Goal: Task Accomplishment & Management: Use online tool/utility

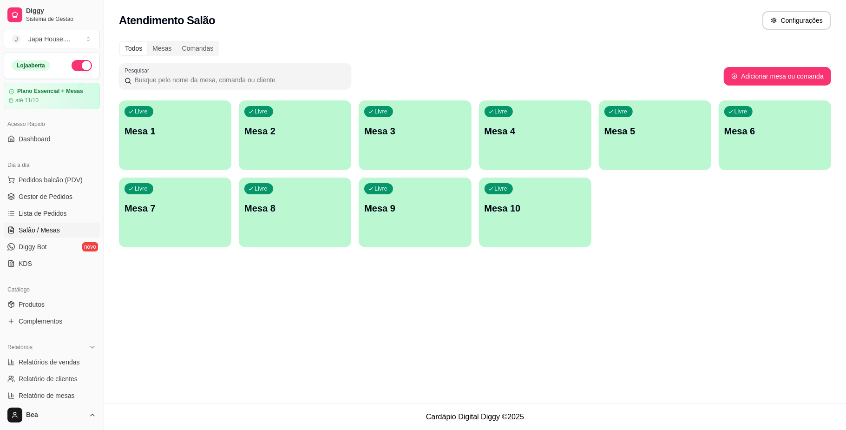
click at [177, 150] on div "Livre Mesa 1" at bounding box center [175, 129] width 112 height 59
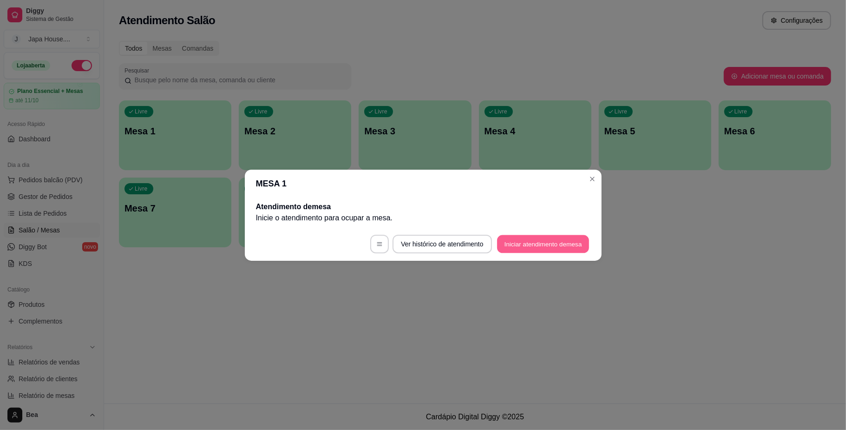
click at [561, 241] on button "Iniciar atendimento de mesa" at bounding box center [543, 244] width 92 height 18
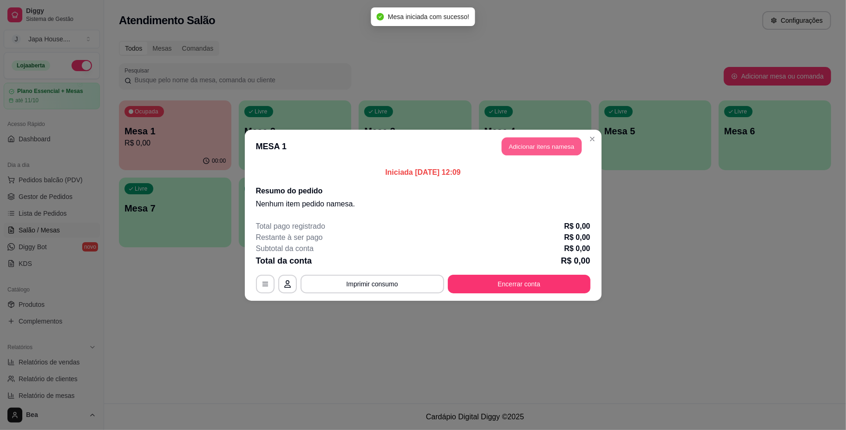
click at [562, 148] on button "Adicionar itens na mesa" at bounding box center [542, 146] width 80 height 18
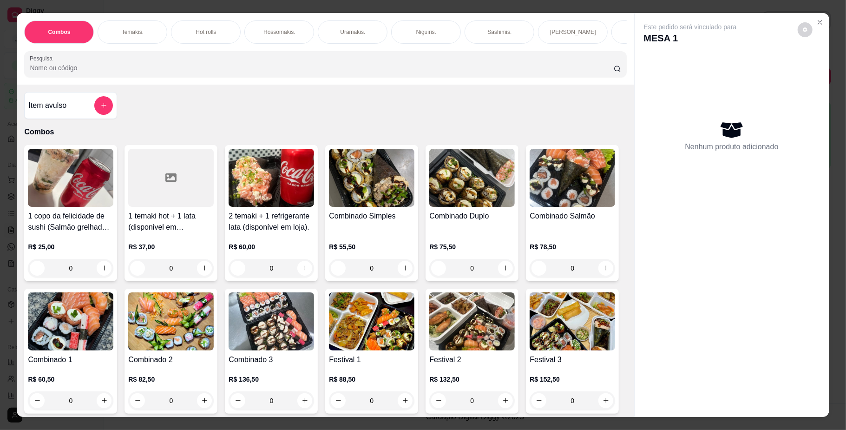
click at [144, 36] on div "Temakis." at bounding box center [133, 31] width 70 height 23
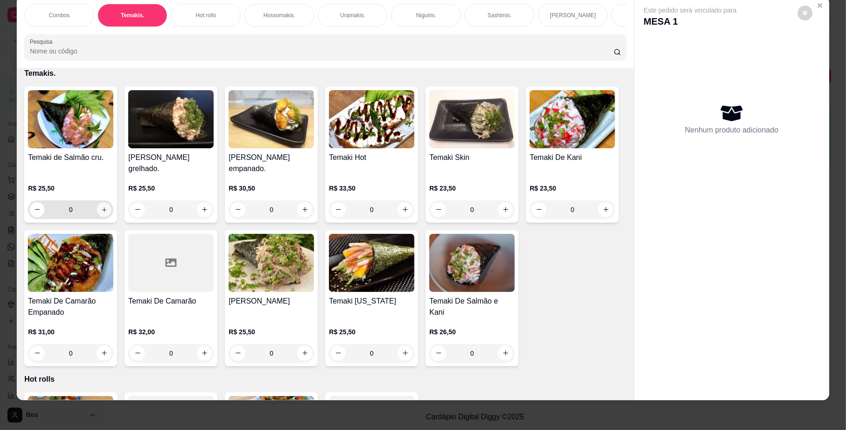
click at [102, 212] on icon "increase-product-quantity" at bounding box center [104, 209] width 5 height 5
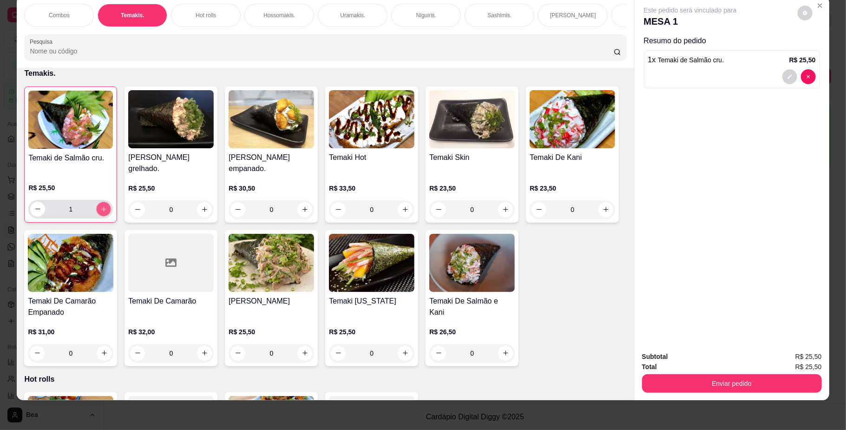
click at [100, 212] on icon "increase-product-quantity" at bounding box center [103, 208] width 7 height 7
type input "2"
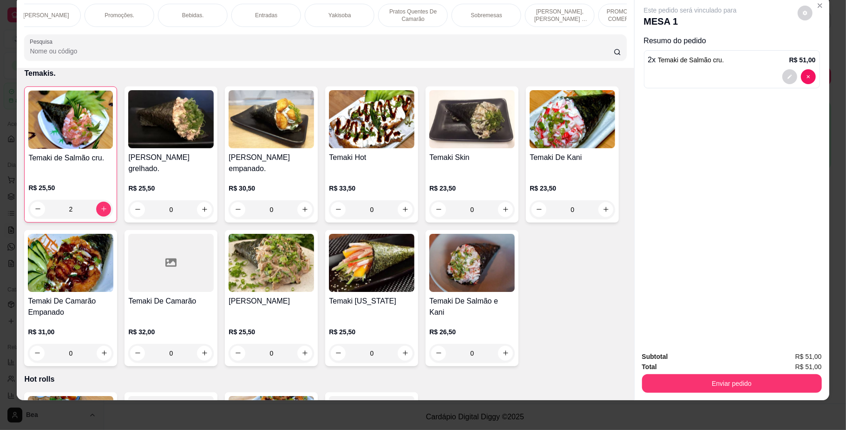
scroll to position [0, 641]
click at [239, 15] on div "Yakisoba" at bounding box center [225, 15] width 70 height 23
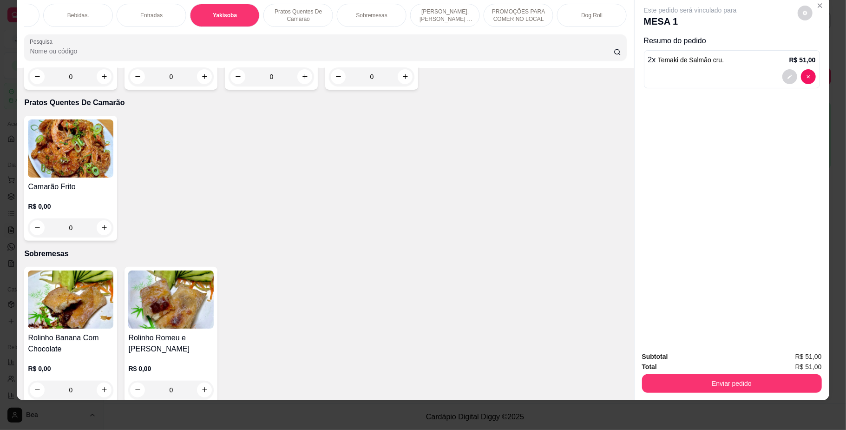
click at [516, 12] on p "PROMOÇÕES PARA COMER NO LOCAL" at bounding box center [518, 15] width 54 height 15
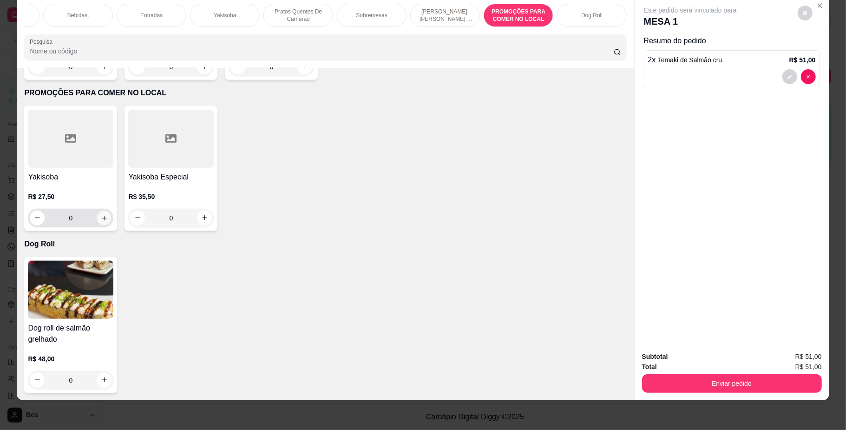
click at [101, 216] on icon "increase-product-quantity" at bounding box center [104, 217] width 7 height 7
type input "1"
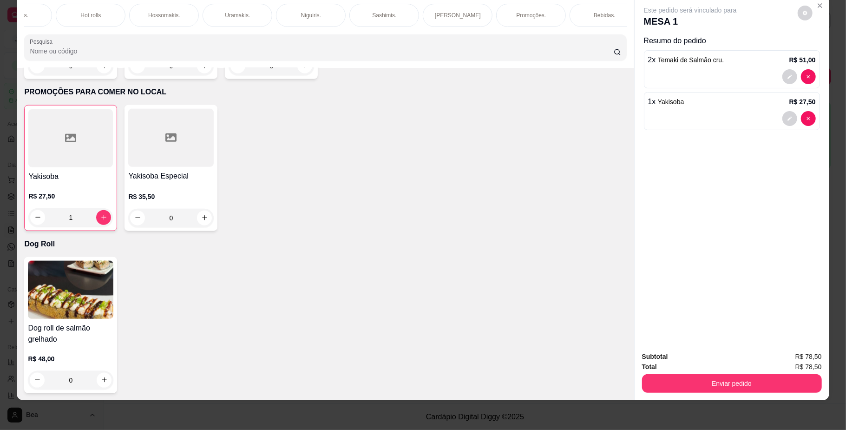
click at [594, 17] on p "Bebidas." at bounding box center [605, 15] width 22 height 7
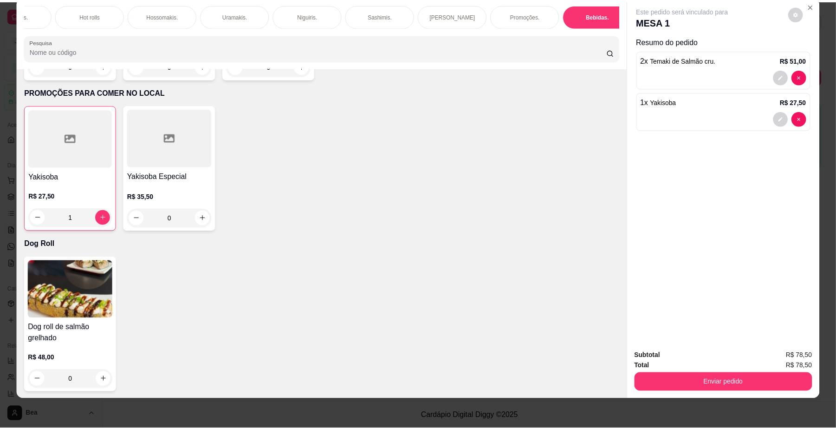
scroll to position [1997, 0]
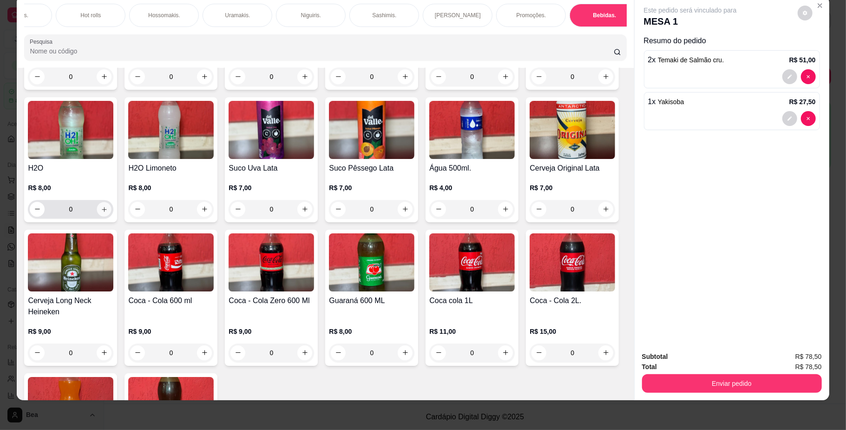
click at [108, 212] on icon "increase-product-quantity" at bounding box center [104, 208] width 7 height 7
type input "1"
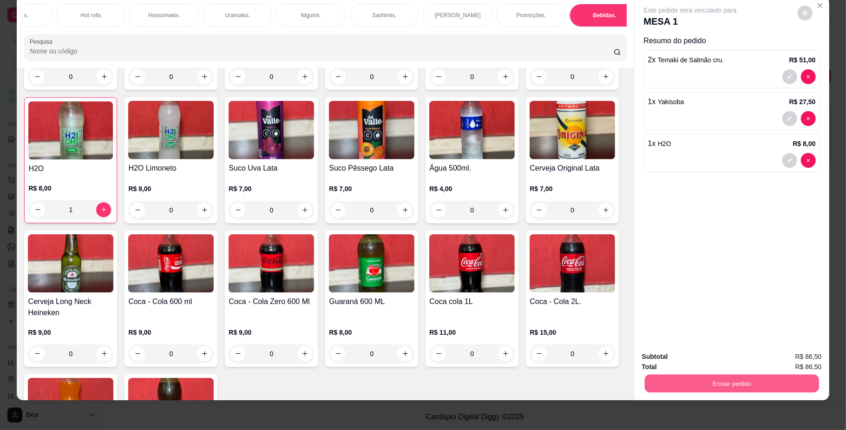
click at [699, 386] on button "Enviar pedido" at bounding box center [731, 383] width 174 height 18
click at [702, 359] on button "Não registrar e enviar pedido" at bounding box center [700, 360] width 94 height 17
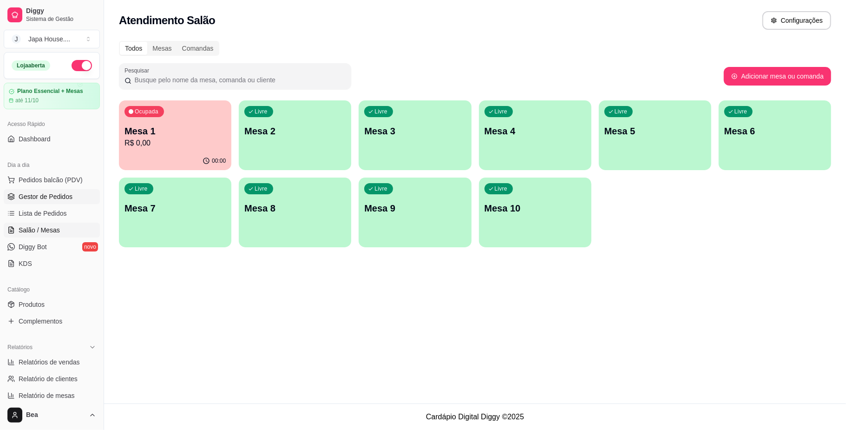
click at [45, 193] on span "Gestor de Pedidos" at bounding box center [46, 196] width 54 height 9
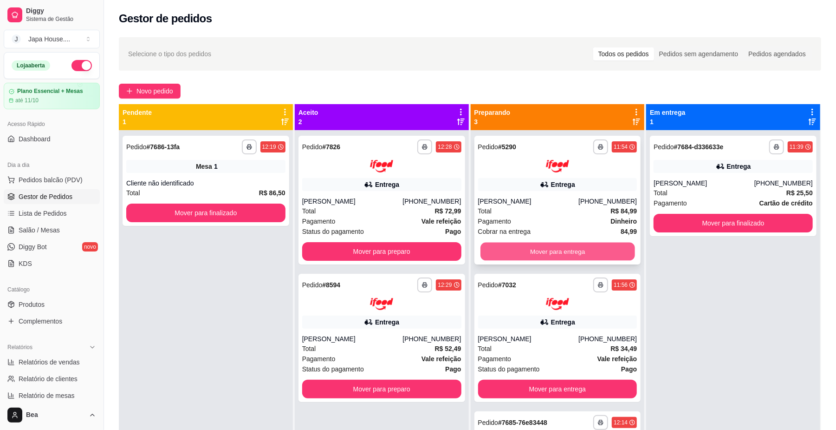
click at [533, 247] on button "Mover para entrega" at bounding box center [558, 251] width 154 height 18
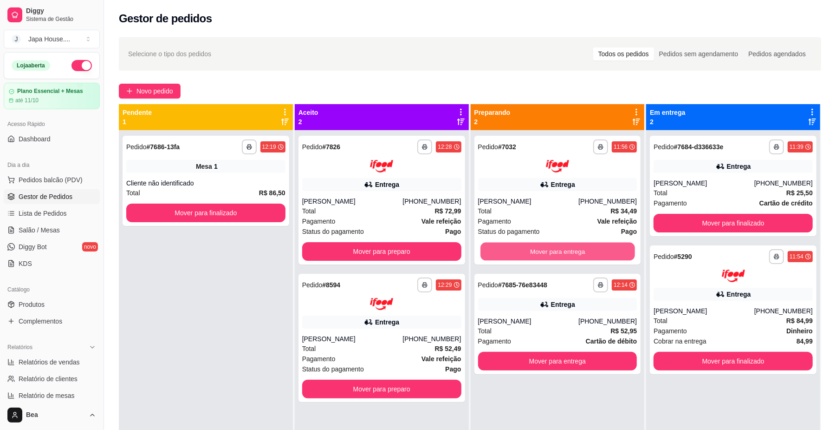
click at [533, 247] on button "Mover para entrega" at bounding box center [558, 251] width 154 height 18
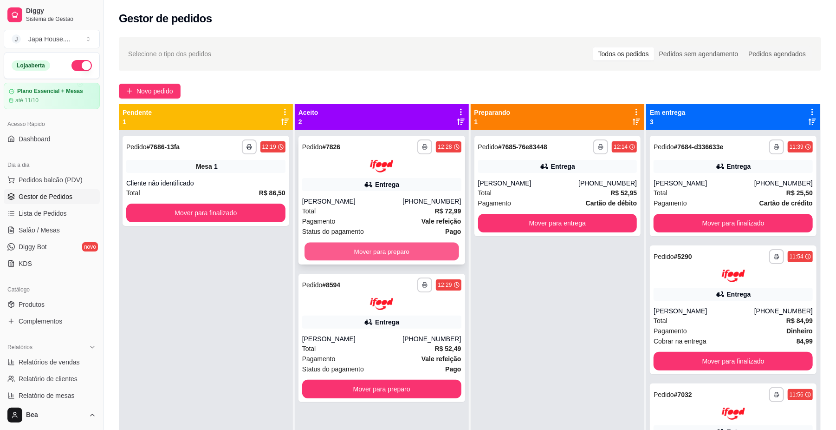
click at [431, 253] on button "Mover para preparo" at bounding box center [382, 251] width 154 height 18
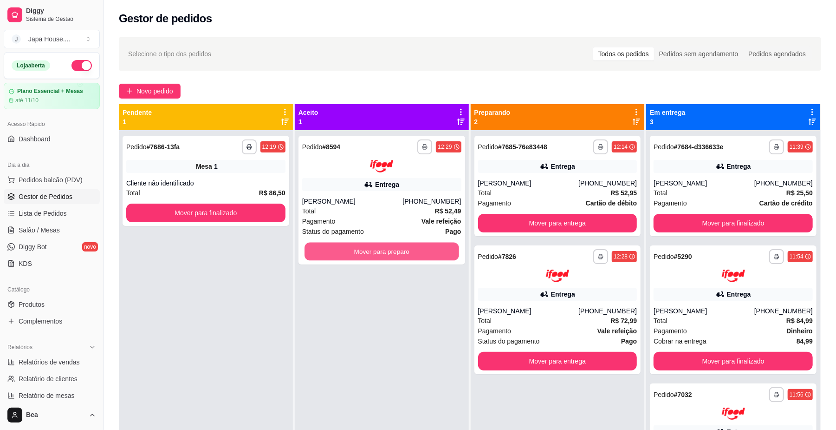
click at [431, 253] on button "Mover para preparo" at bounding box center [382, 251] width 154 height 18
click at [392, 246] on button "Mover para preparo" at bounding box center [382, 251] width 154 height 18
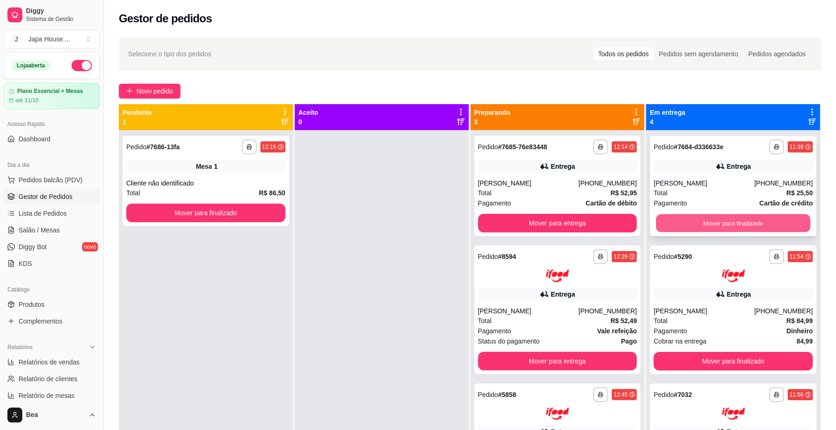
click at [679, 225] on button "Mover para finalizado" at bounding box center [733, 223] width 154 height 18
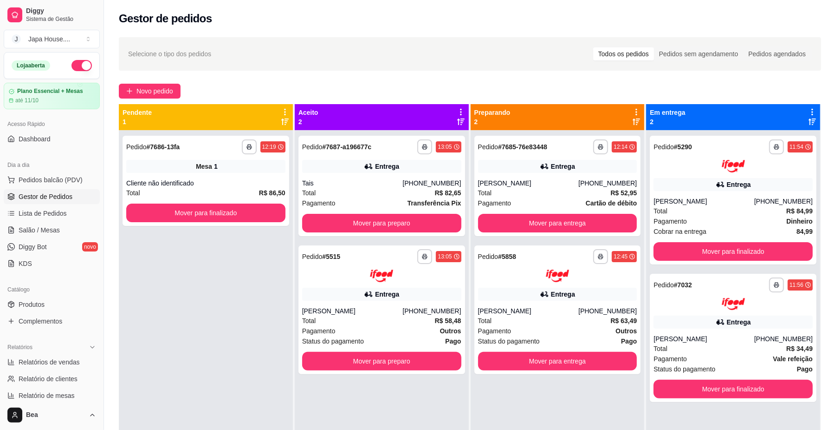
scroll to position [33, 0]
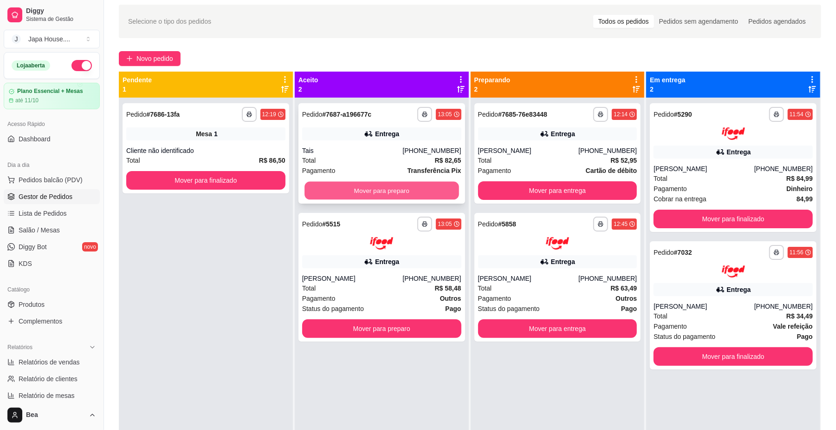
click at [422, 191] on button "Mover para preparo" at bounding box center [382, 191] width 154 height 18
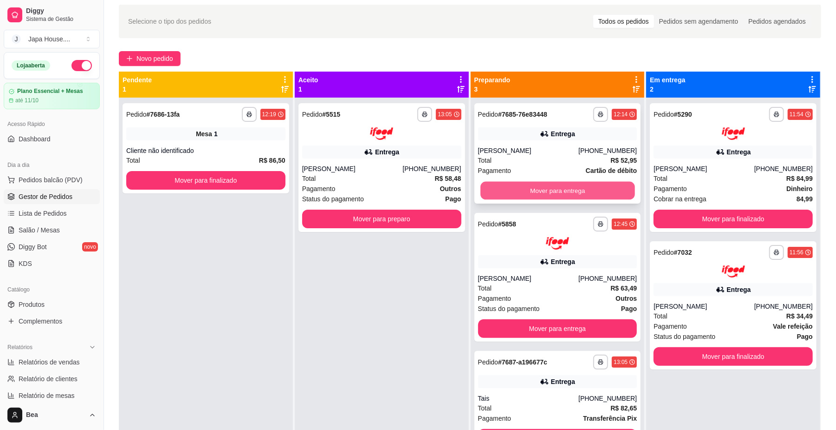
click at [513, 190] on button "Mover para entrega" at bounding box center [558, 191] width 154 height 18
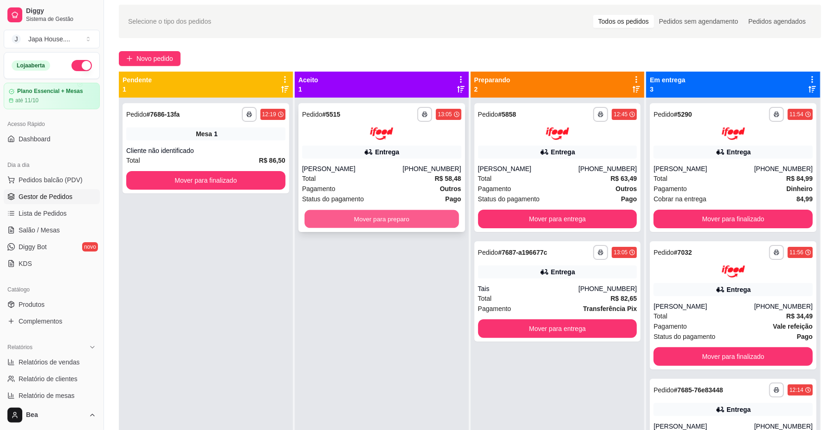
click at [424, 220] on button "Mover para preparo" at bounding box center [382, 218] width 154 height 18
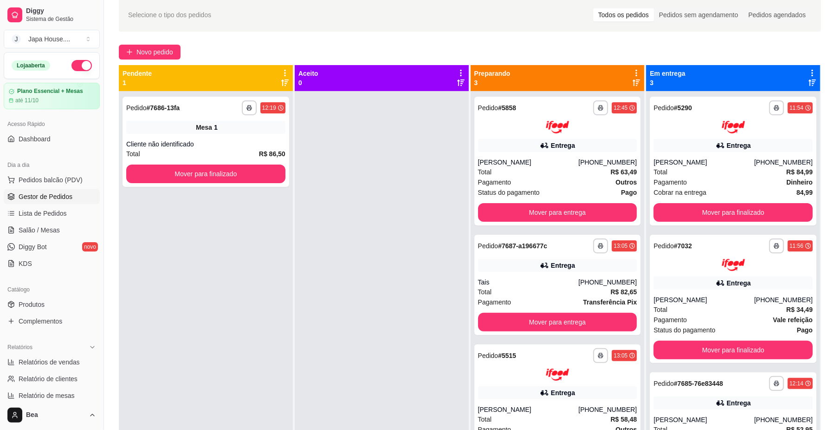
scroll to position [38, 0]
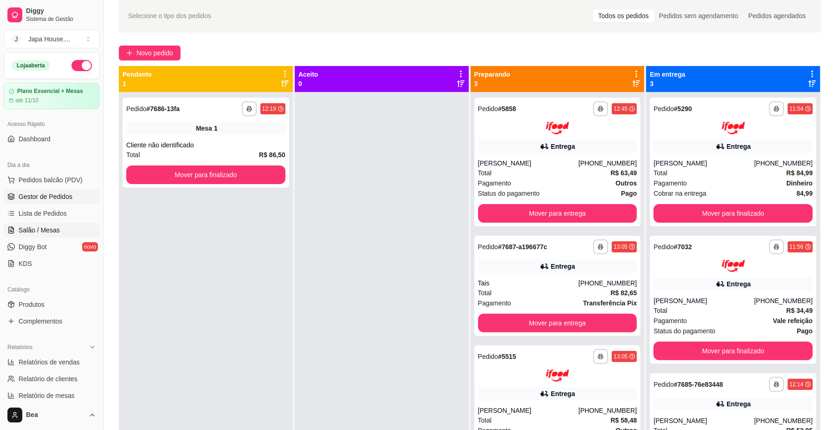
click at [57, 227] on span "Salão / Mesas" at bounding box center [39, 229] width 41 height 9
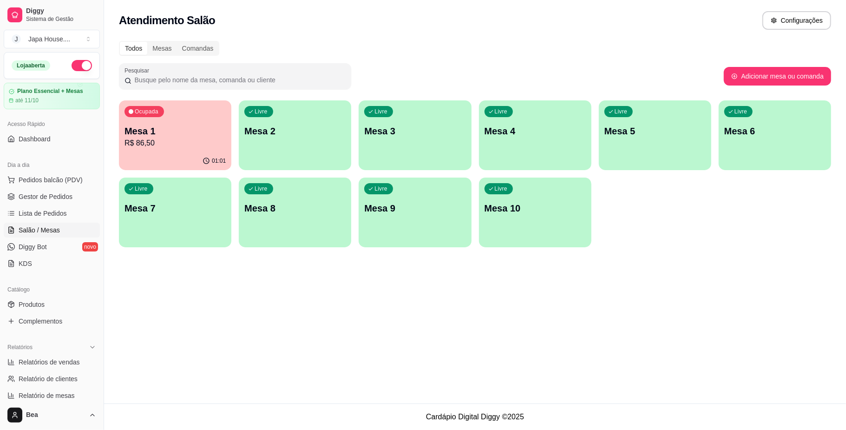
click at [190, 137] on p "R$ 86,50" at bounding box center [174, 142] width 101 height 11
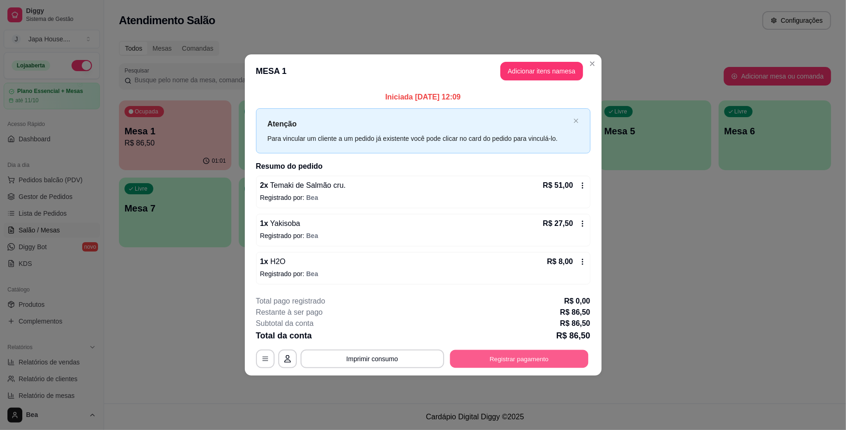
click at [503, 363] on button "Registrar pagamento" at bounding box center [519, 359] width 138 height 18
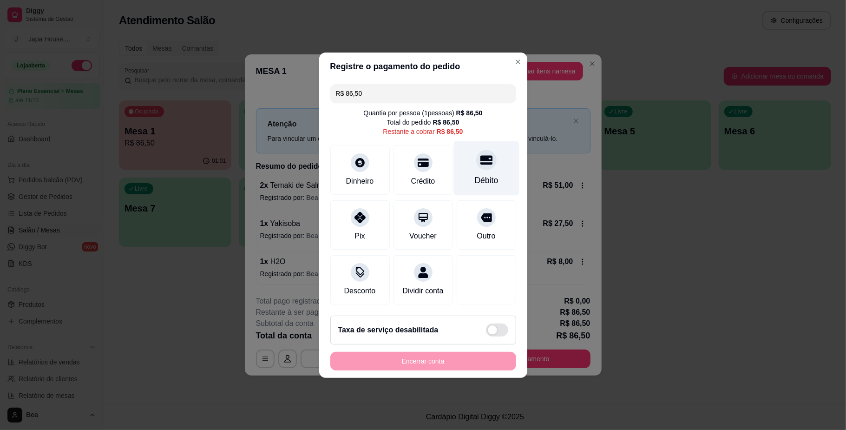
click at [487, 163] on div "Débito" at bounding box center [485, 168] width 65 height 54
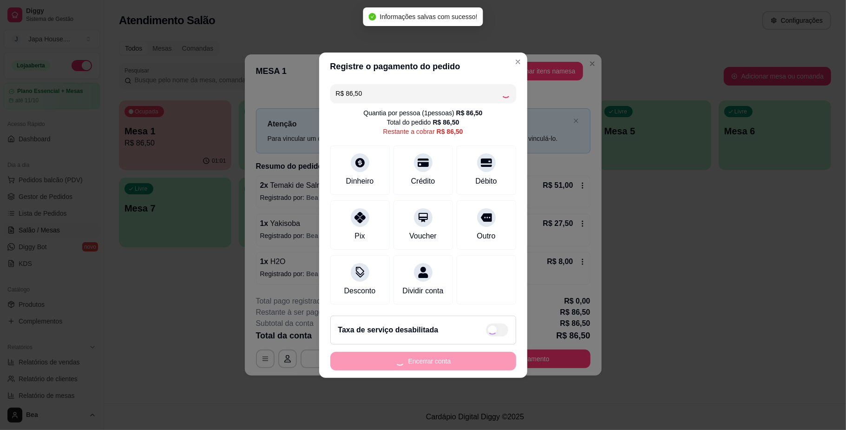
type input "R$ 0,00"
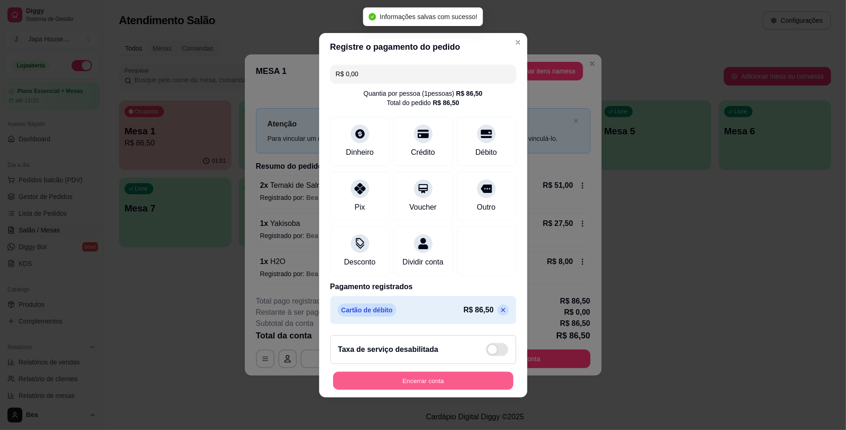
click at [432, 389] on button "Encerrar conta" at bounding box center [423, 380] width 180 height 18
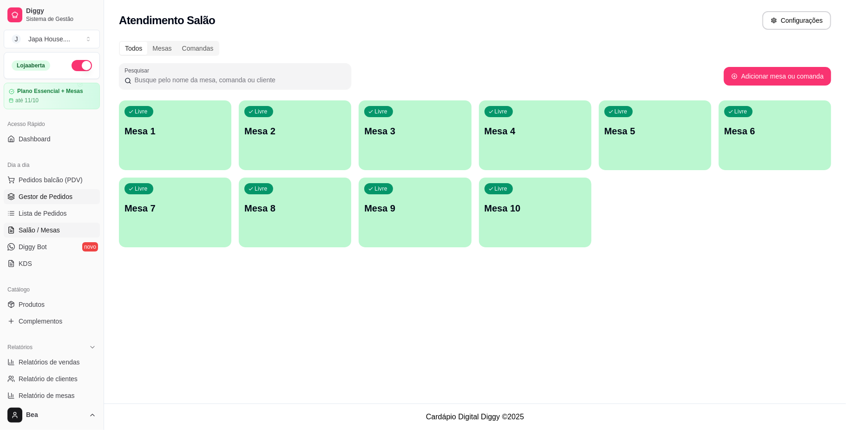
click at [32, 195] on span "Gestor de Pedidos" at bounding box center [46, 196] width 54 height 9
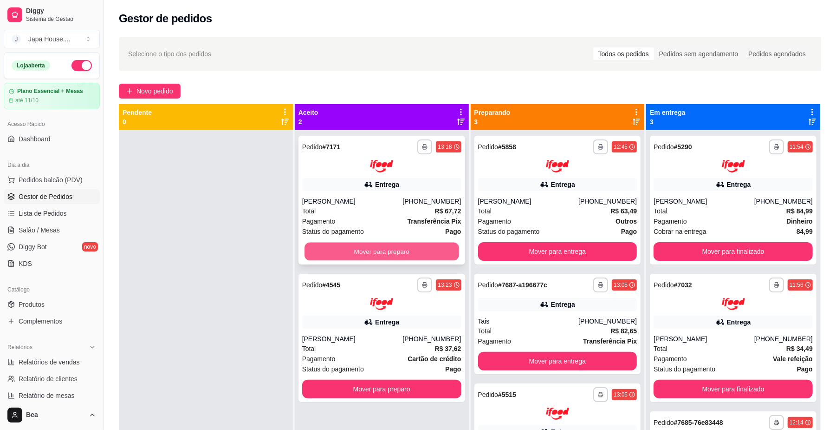
click at [385, 251] on button "Mover para preparo" at bounding box center [382, 251] width 154 height 18
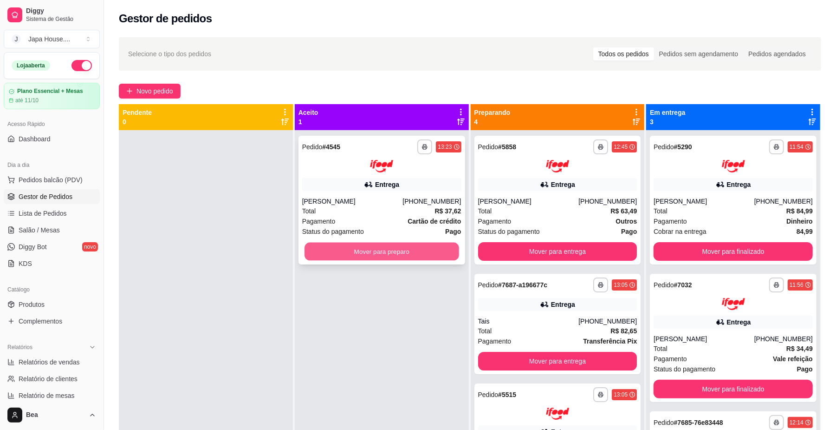
click at [409, 248] on button "Mover para preparo" at bounding box center [382, 251] width 154 height 18
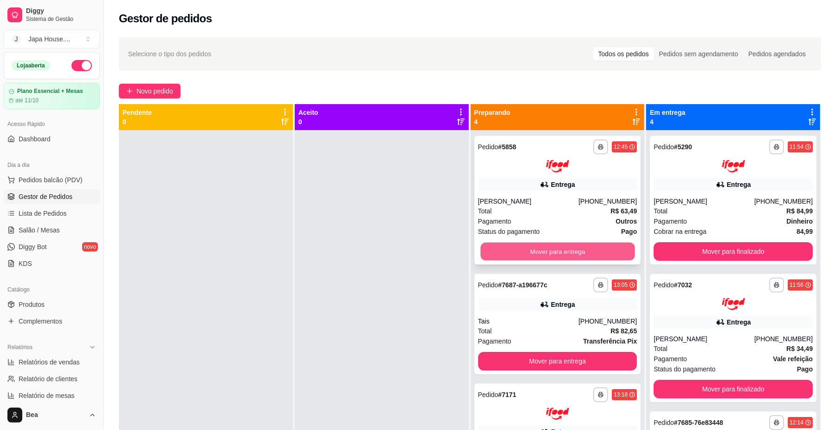
click at [536, 255] on button "Mover para entrega" at bounding box center [558, 251] width 154 height 18
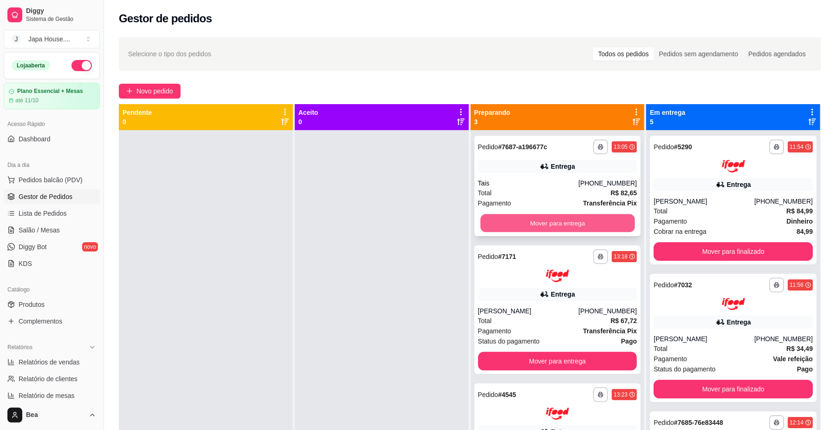
click at [519, 223] on button "Mover para entrega" at bounding box center [558, 223] width 154 height 18
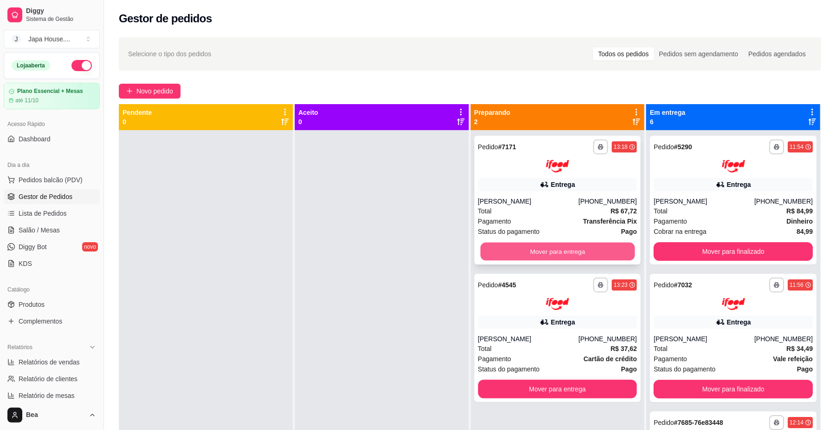
click at [523, 250] on button "Mover para entrega" at bounding box center [558, 251] width 154 height 18
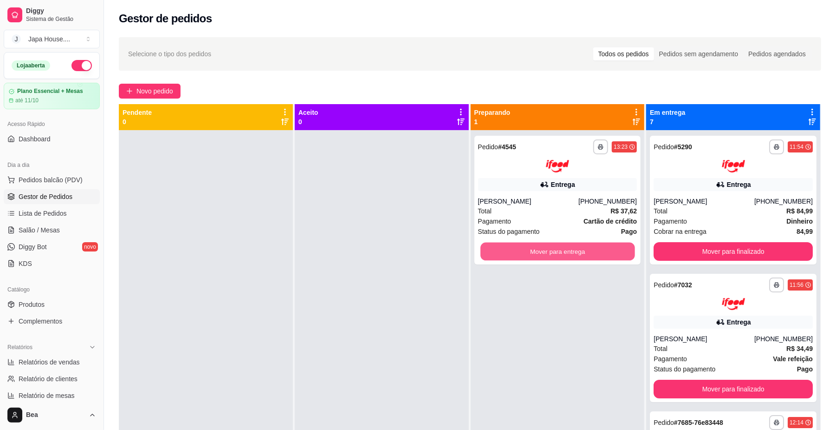
click at [523, 250] on button "Mover para entrega" at bounding box center [558, 251] width 154 height 18
